Goal: Task Accomplishment & Management: Use online tool/utility

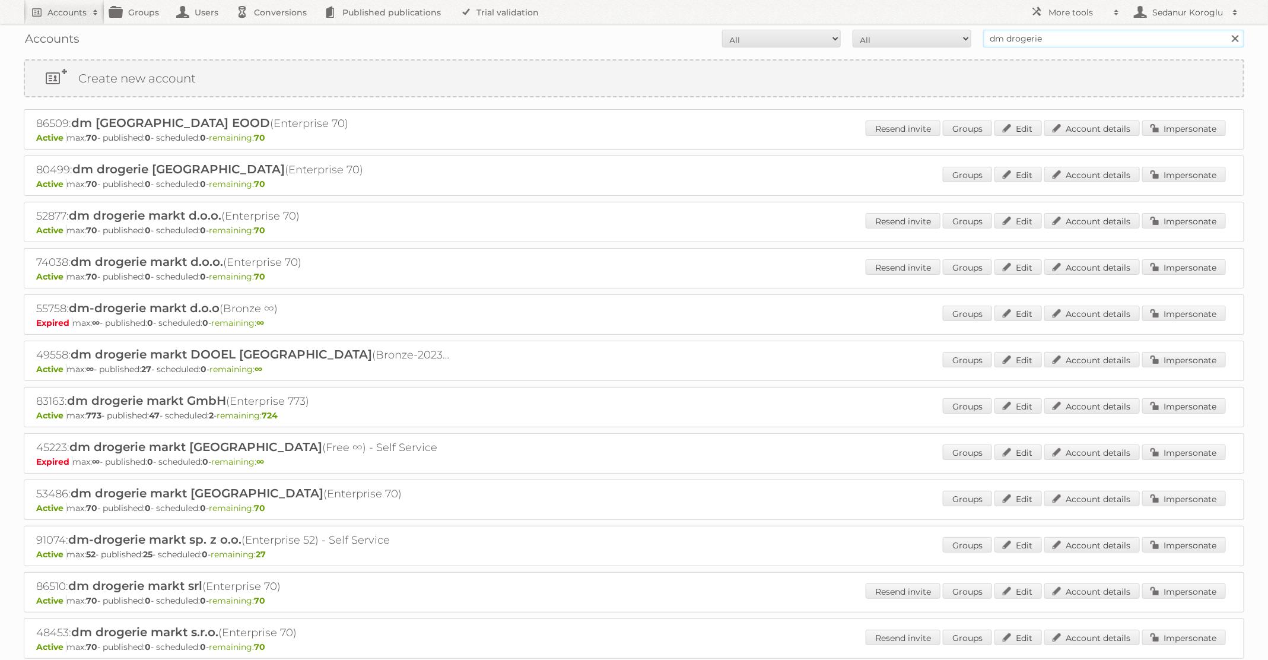
drag, startPoint x: 1048, startPoint y: 42, endPoint x: 961, endPoint y: 37, distance: 86.7
click at [964, 39] on form "All Active Expired Pending All Paid Trials Self service dm drogerie Search" at bounding box center [634, 39] width 1220 height 18
type input "TFG Media"
click at [1226, 30] on input "Search" at bounding box center [1235, 39] width 18 height 18
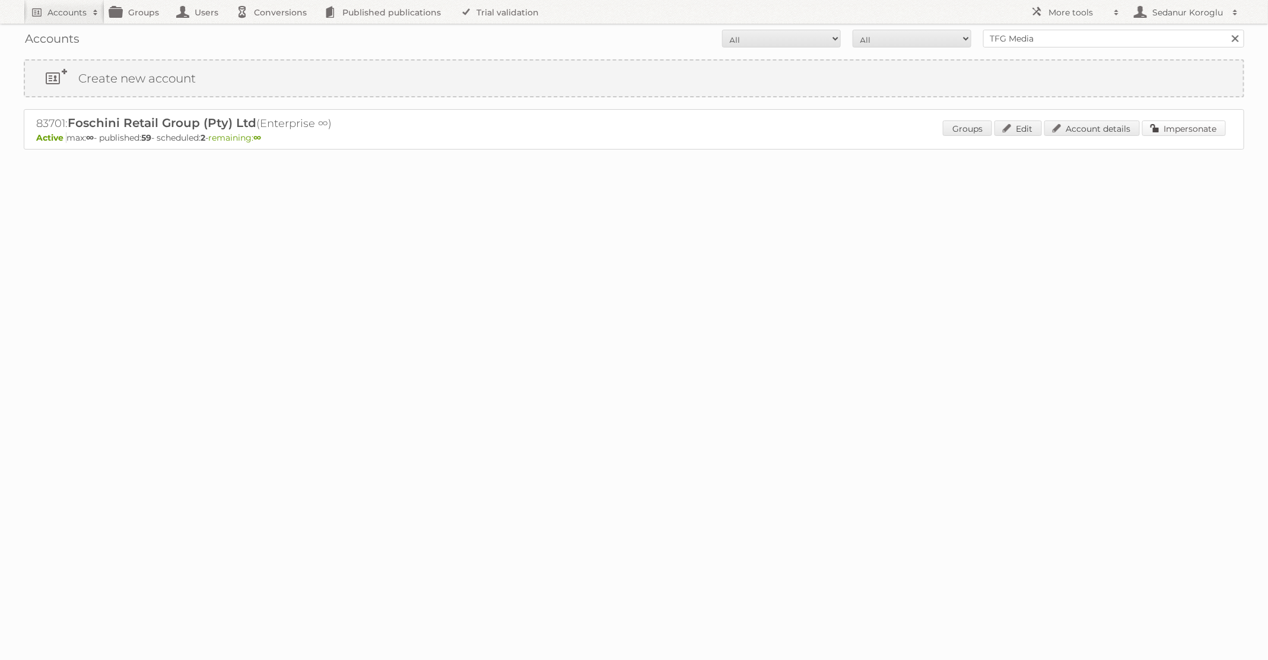
click at [1168, 133] on link "Impersonate" at bounding box center [1184, 127] width 84 height 15
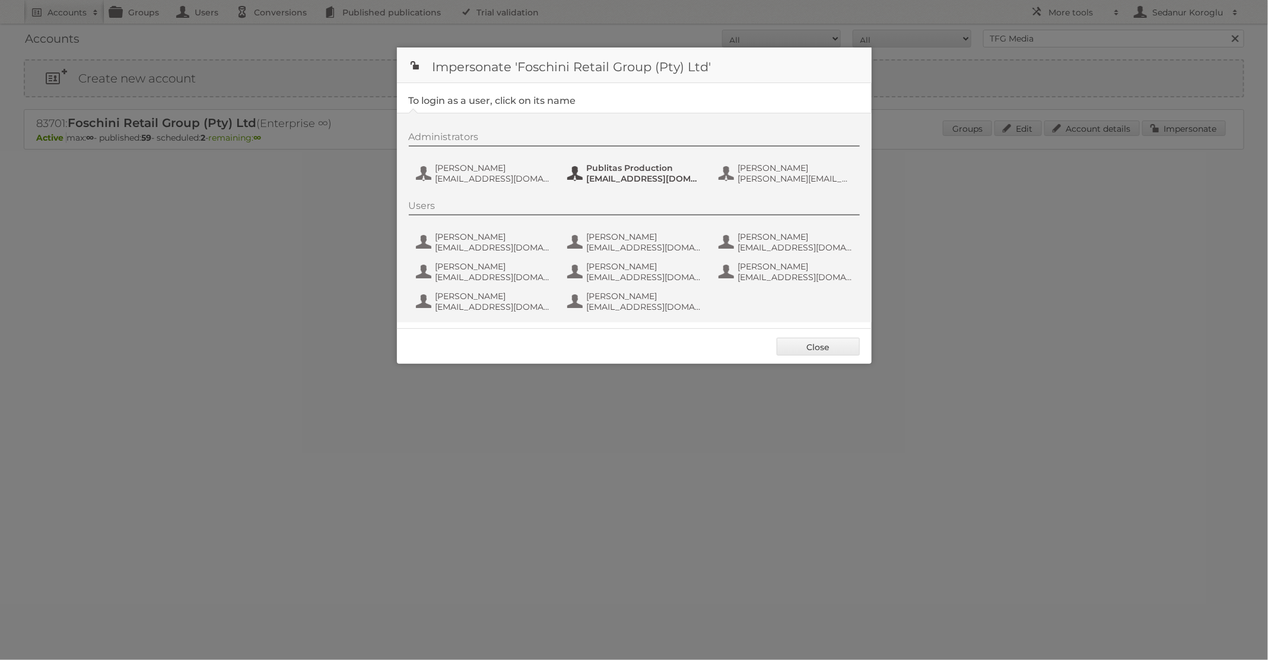
click at [617, 176] on span "[EMAIL_ADDRESS][DOMAIN_NAME]" at bounding box center [644, 178] width 115 height 11
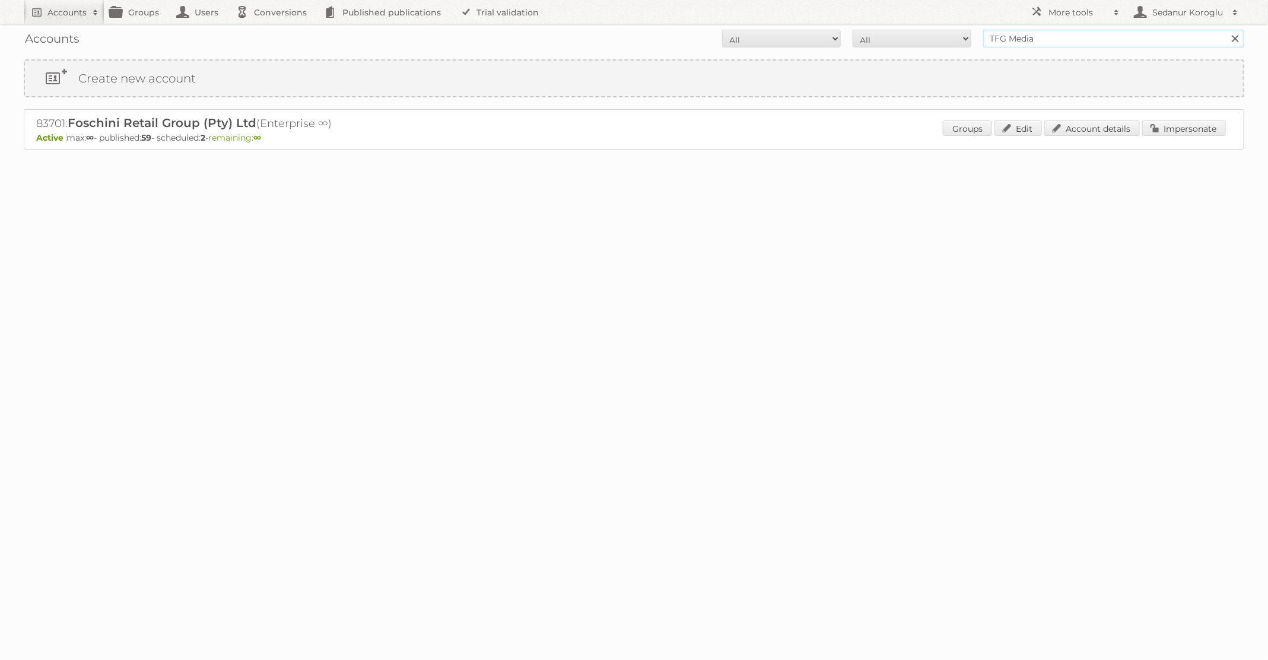
drag, startPoint x: 1050, startPoint y: 42, endPoint x: 859, endPoint y: 31, distance: 191.3
click at [859, 31] on form "All Active Expired Pending All Paid Trials Self service TFG Media Search" at bounding box center [634, 39] width 1220 height 18
type input "Alimerka"
click at [1226, 30] on input "Search" at bounding box center [1235, 39] width 18 height 18
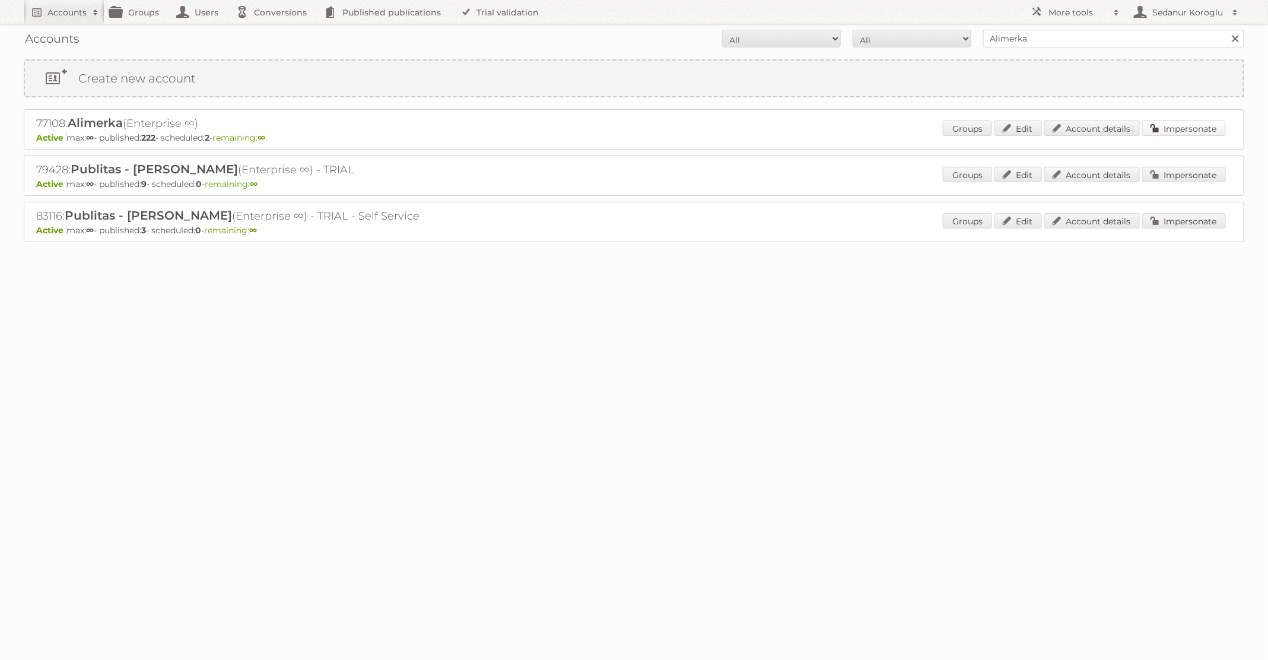
click at [1185, 126] on link "Impersonate" at bounding box center [1184, 127] width 84 height 15
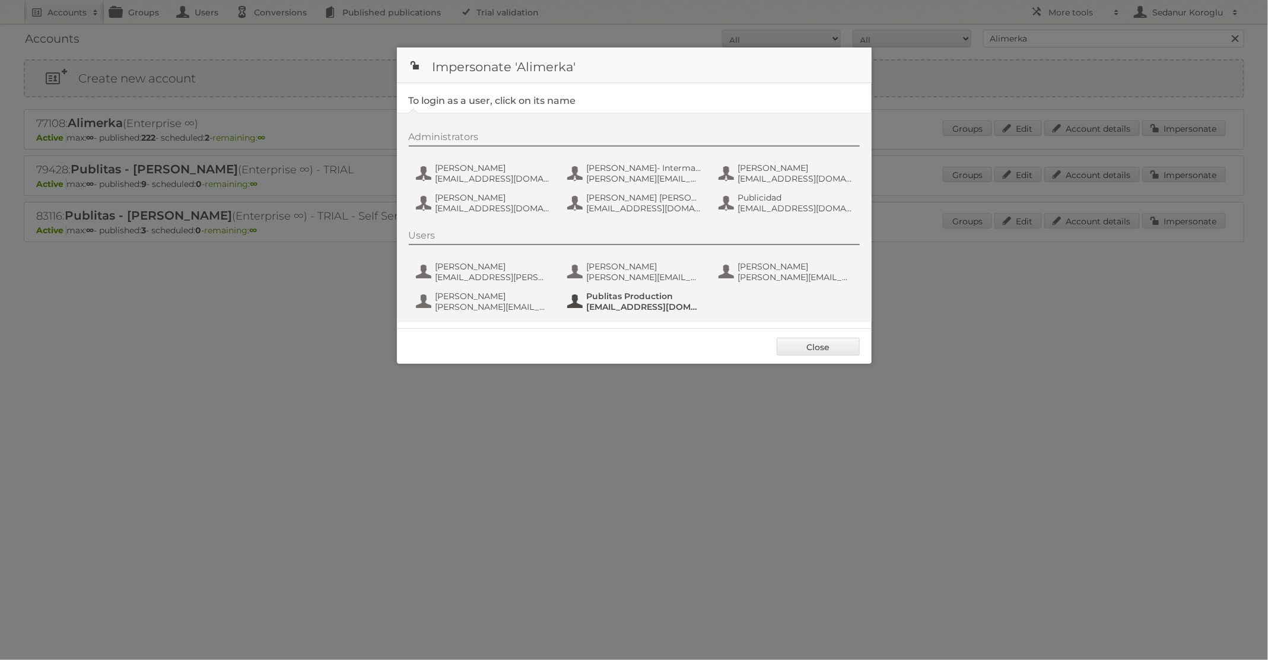
click at [621, 293] on span "Publitas Production" at bounding box center [644, 296] width 115 height 11
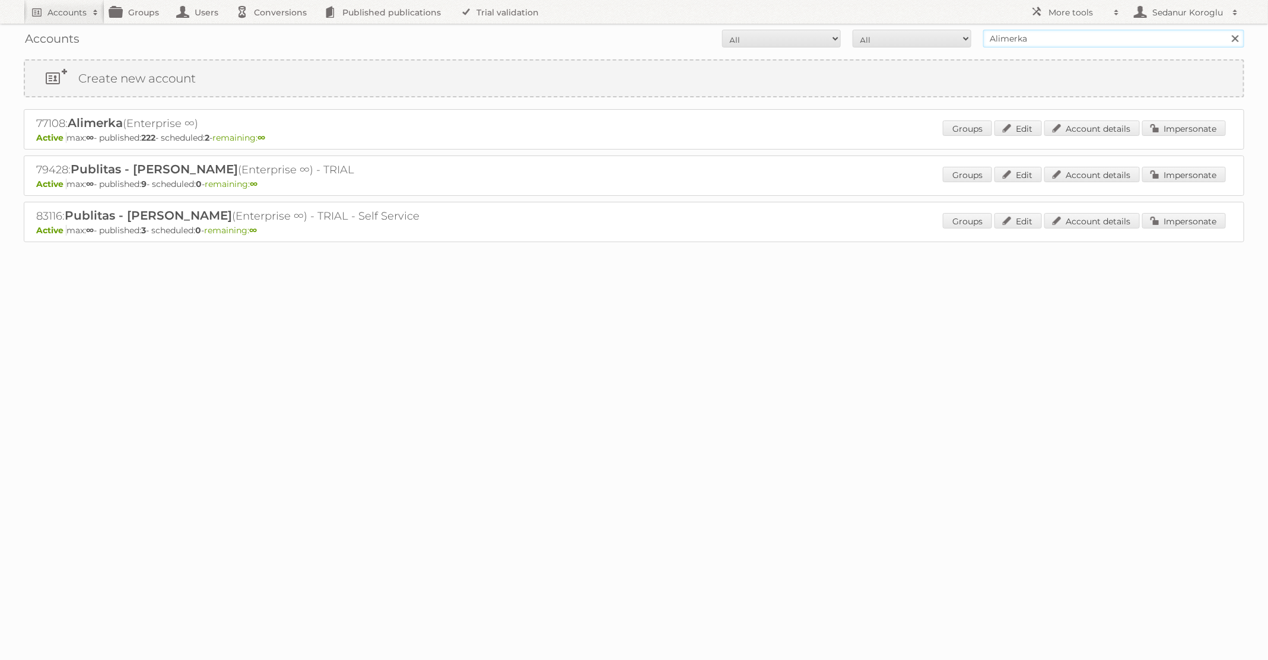
drag, startPoint x: 1038, startPoint y: 37, endPoint x: 849, endPoint y: 34, distance: 188.7
click at [849, 34] on form "All Active Expired Pending All Paid Trials Self service Alimerka Search" at bounding box center [634, 39] width 1220 height 18
type input "Albert Heijn NL"
click at [1226, 30] on input "Search" at bounding box center [1235, 39] width 18 height 18
click at [1183, 171] on link "Impersonate" at bounding box center [1184, 174] width 84 height 15
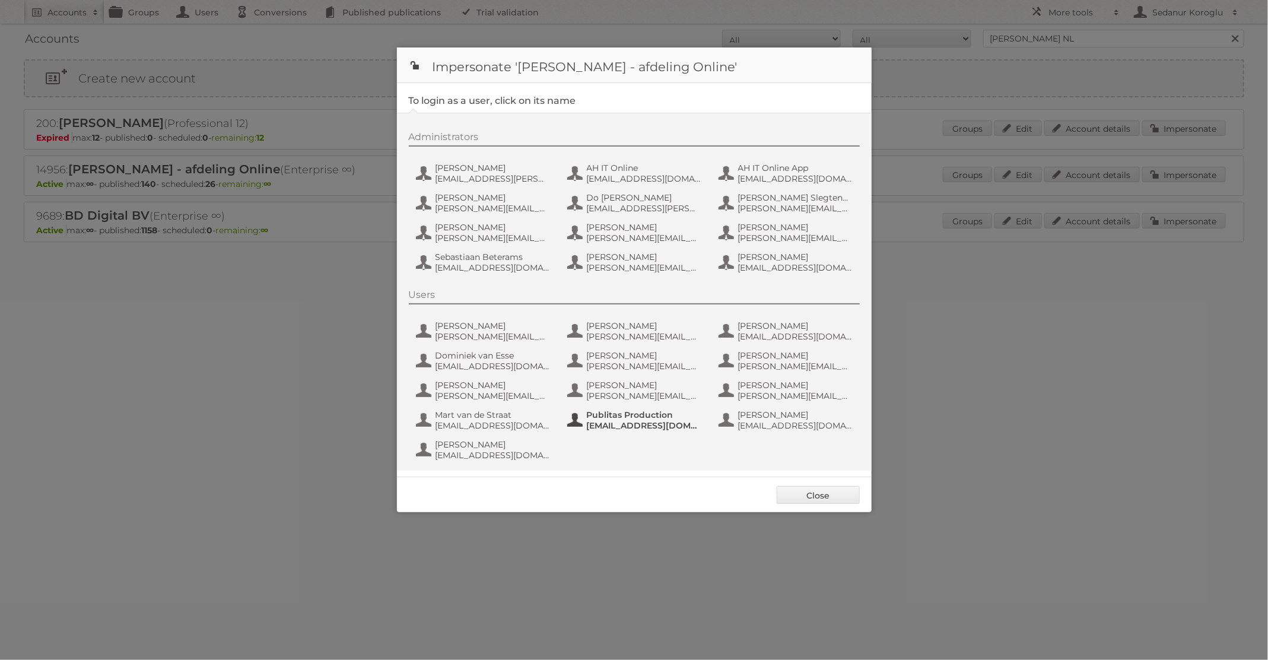
click at [619, 412] on span "Publitas Production" at bounding box center [644, 414] width 115 height 11
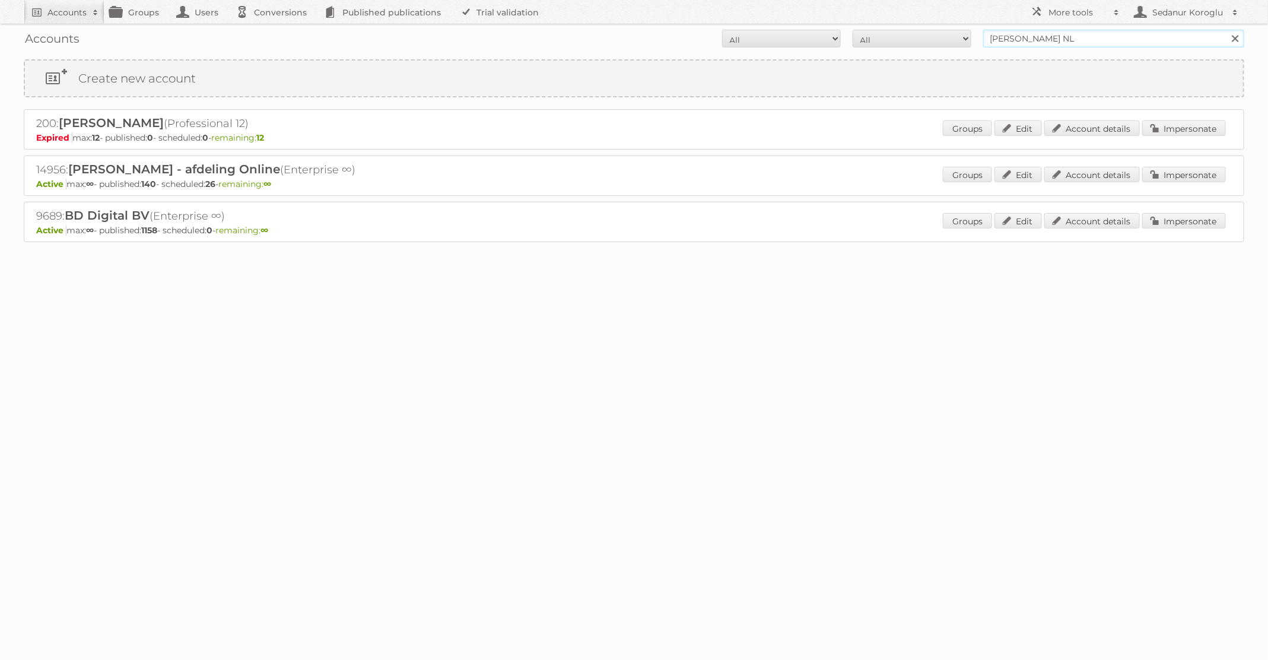
drag, startPoint x: 1062, startPoint y: 44, endPoint x: 907, endPoint y: 40, distance: 155.5
click at [907, 40] on form "All Active Expired Pending All Paid Trials Self service Albert Heijn NL Search" at bounding box center [634, 39] width 1220 height 18
type input "TFG Media"
click at [1226, 30] on input "Search" at bounding box center [1235, 39] width 18 height 18
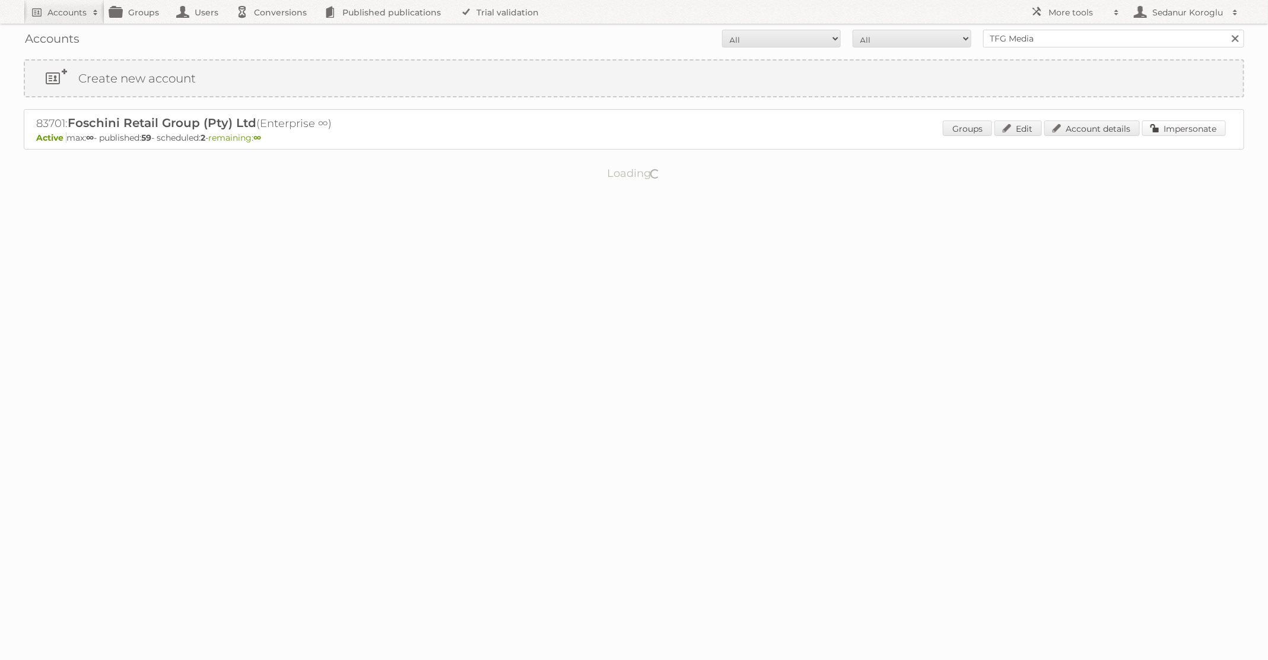
click at [1165, 133] on link "Impersonate" at bounding box center [1184, 127] width 84 height 15
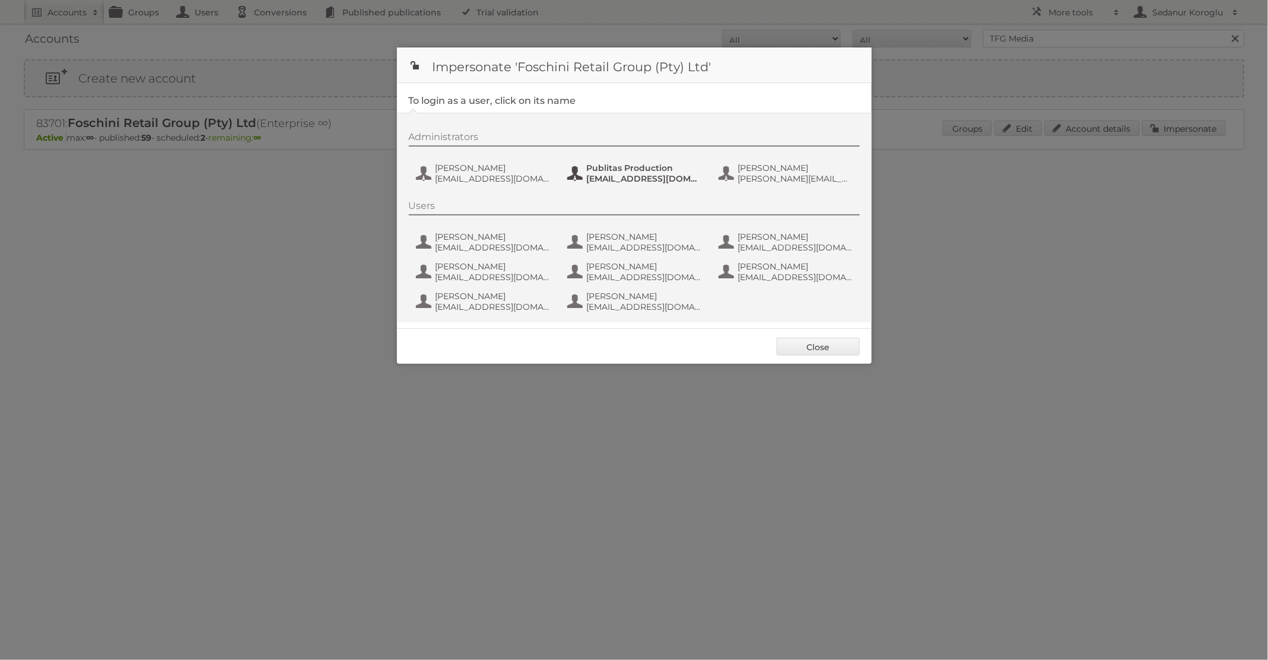
click at [633, 172] on span "Publitas Production" at bounding box center [644, 168] width 115 height 11
